Goal: Check status: Check status

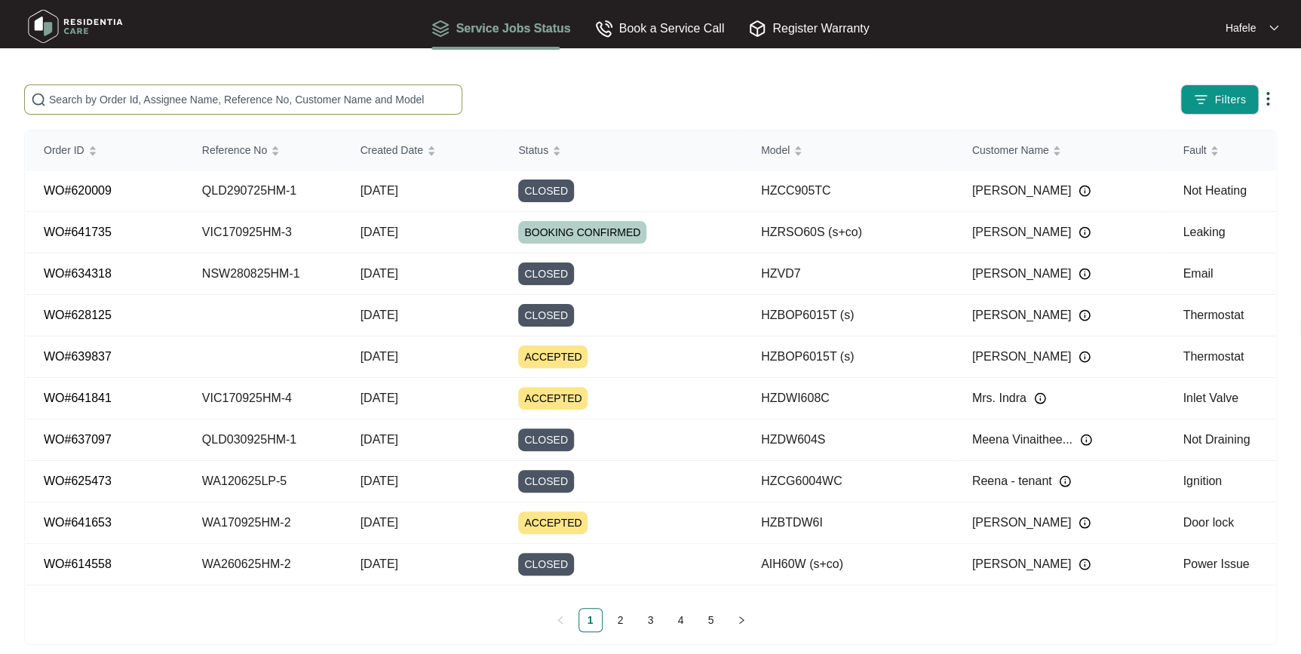
click at [202, 88] on span at bounding box center [243, 99] width 438 height 30
type input "[PERSON_NAME]"
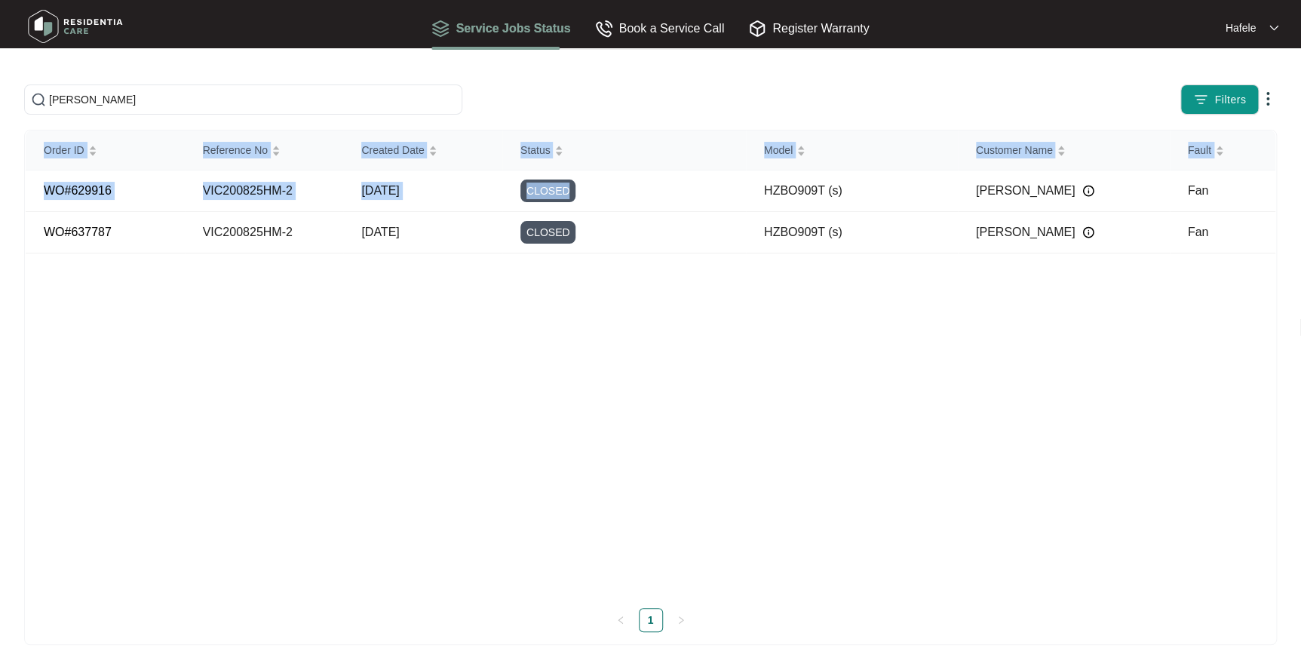
drag, startPoint x: 575, startPoint y: 195, endPoint x: 577, endPoint y: 316, distance: 121.5
click at [577, 316] on div "Order ID Reference No Created Date Status Model Customer Name Fault WO#629916 V…" at bounding box center [651, 362] width 1250 height 465
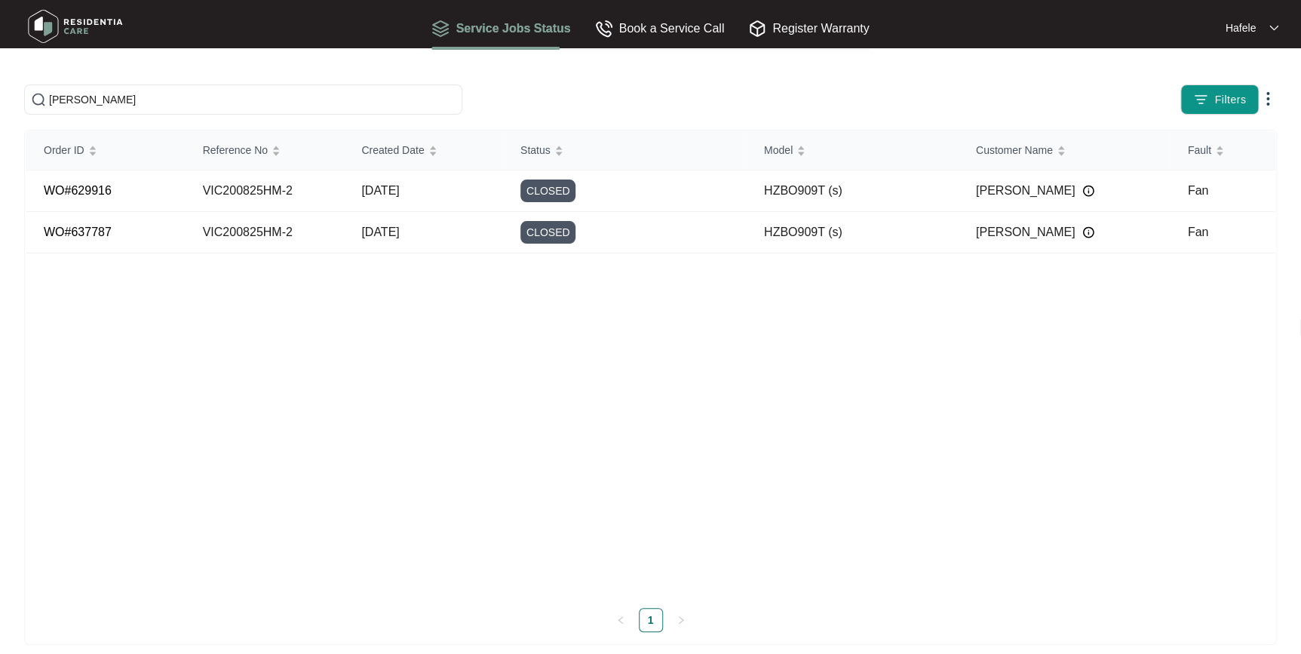
drag, startPoint x: 577, startPoint y: 316, endPoint x: 731, endPoint y: 239, distance: 172.0
click at [731, 239] on div "CLOSED" at bounding box center [633, 232] width 226 height 23
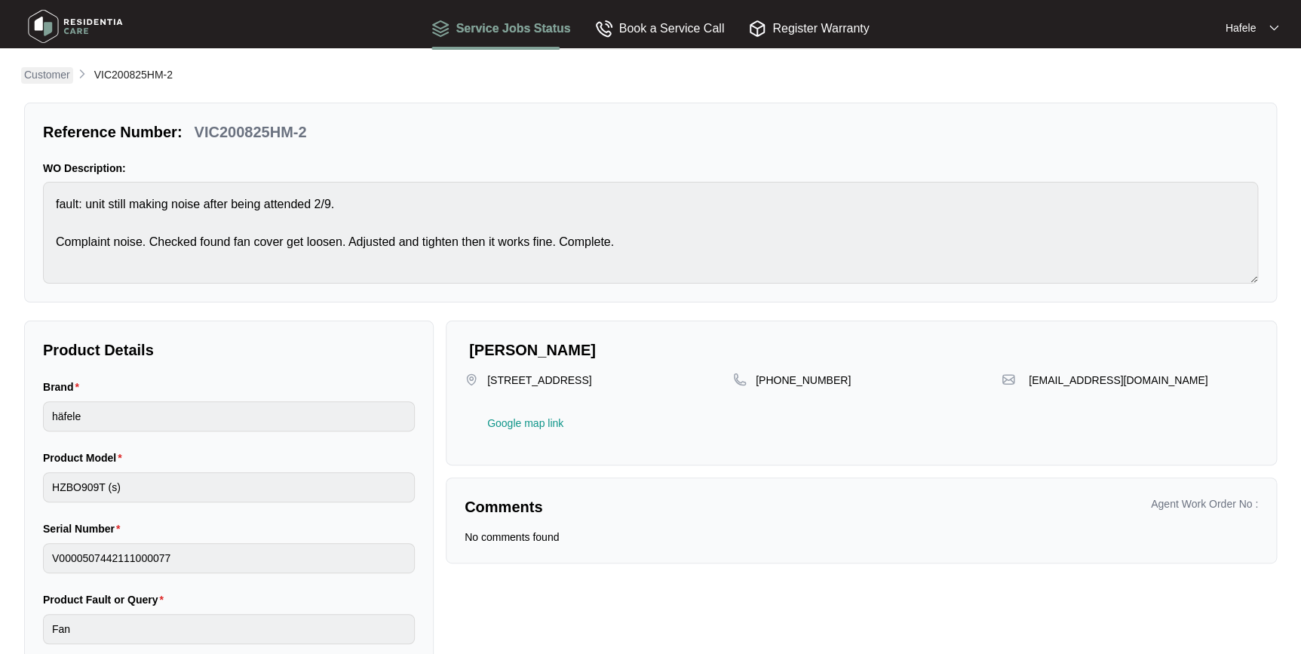
click at [53, 82] on p "Customer" at bounding box center [47, 74] width 46 height 15
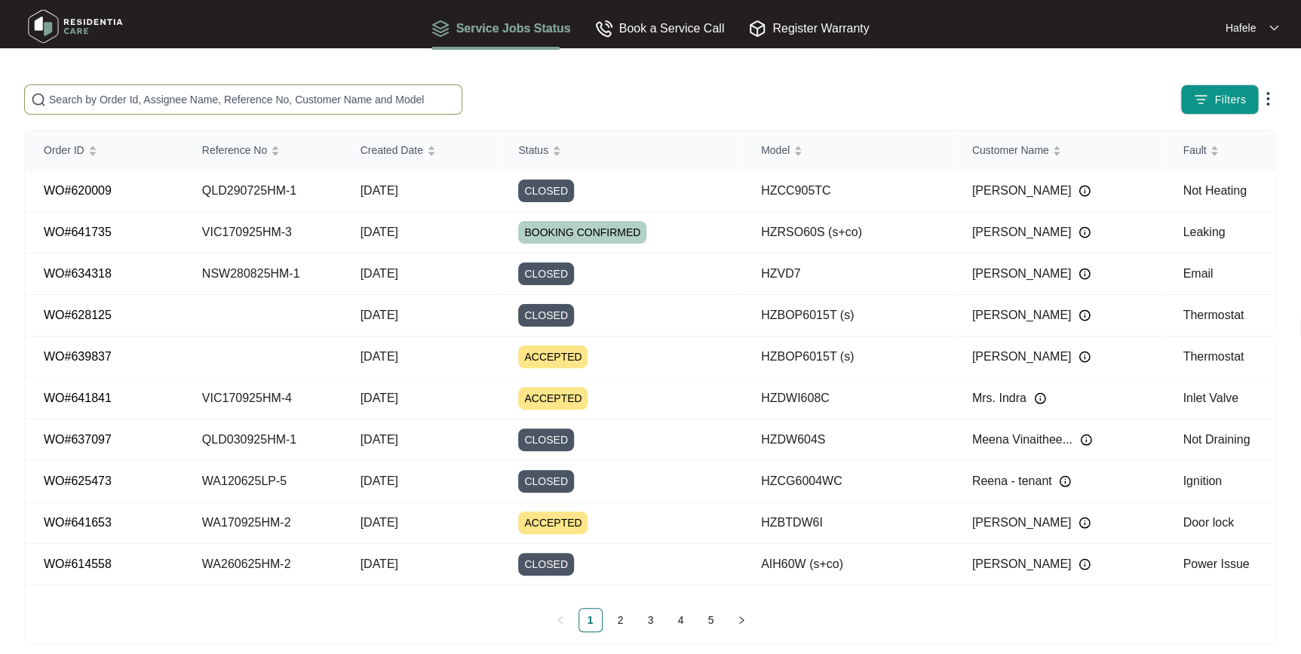
click at [198, 103] on input "text" at bounding box center [252, 99] width 407 height 17
paste input "WA250825HM-3"
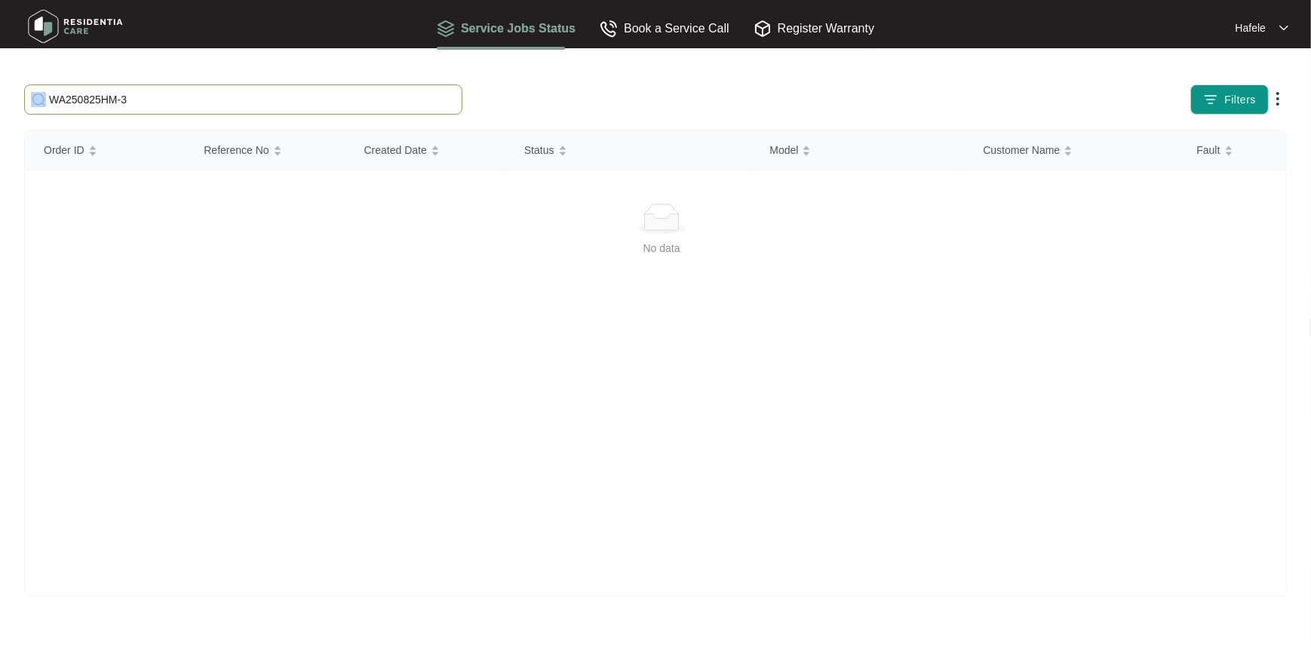
drag, startPoint x: 279, startPoint y: 108, endPoint x: -3, endPoint y: 107, distance: 282.1
click at [0, 107] on html "Service Jobs Status Book a Service Call Register Warranty Hafele WA250825HM-3 F…" at bounding box center [655, 327] width 1311 height 654
click at [213, 101] on input "WA250825HM-3" at bounding box center [252, 99] width 407 height 17
click at [0, 93] on html "Service Jobs Status Book a Service Call Register Warranty Hafele WA250825HM-3 F…" at bounding box center [655, 327] width 1311 height 654
type input "C"
